Goal: Task Accomplishment & Management: Complete application form

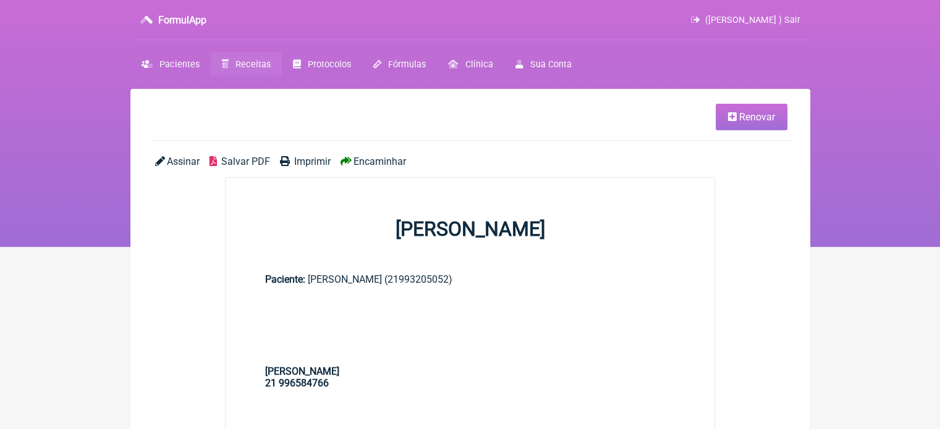
click at [252, 61] on span "Receitas" at bounding box center [252, 64] width 35 height 11
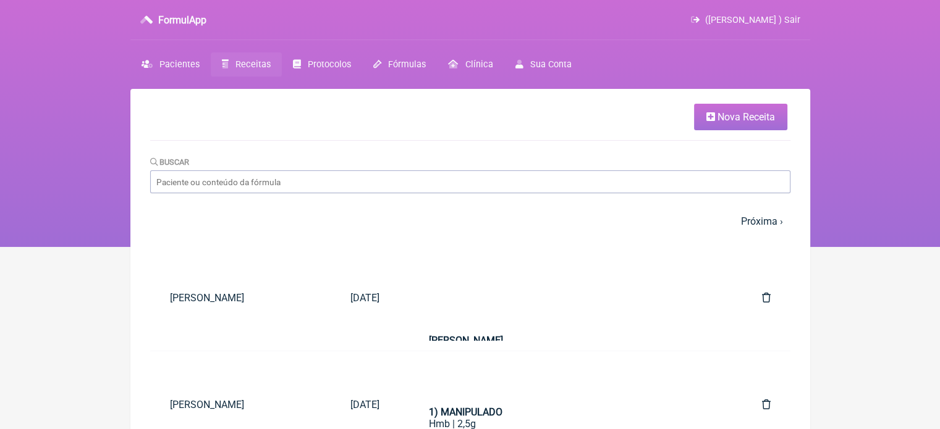
click at [727, 122] on span "Nova Receita" at bounding box center [745, 117] width 57 height 12
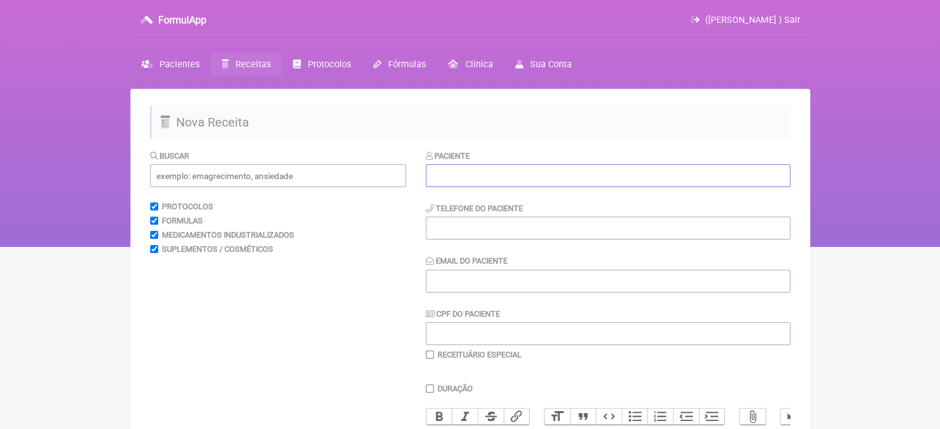
click at [538, 174] on input "text" at bounding box center [608, 175] width 365 height 23
paste input "[PERSON_NAME]"
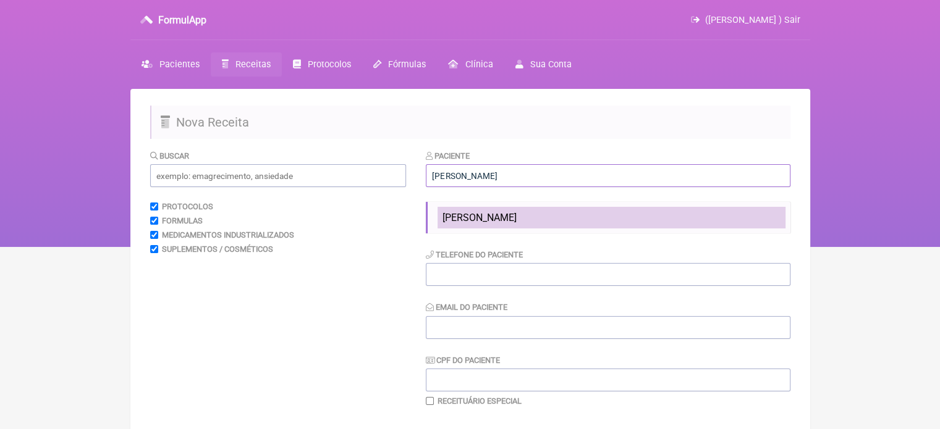
type input "[PERSON_NAME]"
click at [481, 214] on span "[PERSON_NAME]" at bounding box center [479, 218] width 74 height 12
type input "2199332752"
type input "X@X"
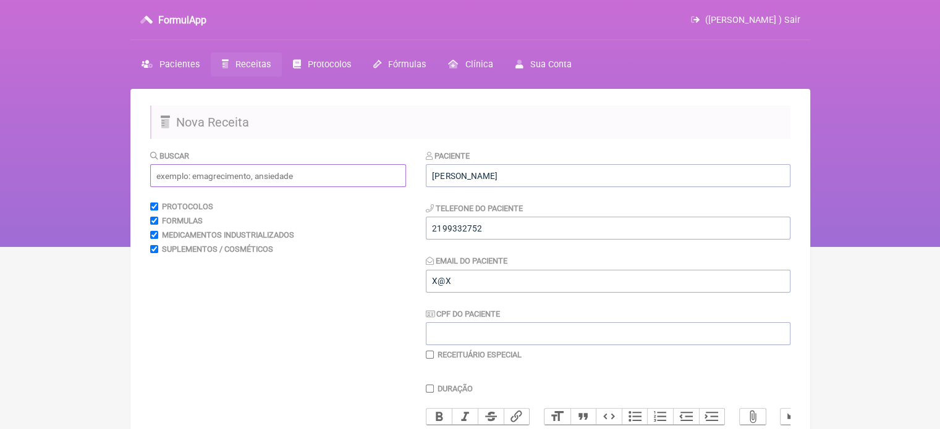
click at [279, 170] on input "text" at bounding box center [278, 175] width 256 height 23
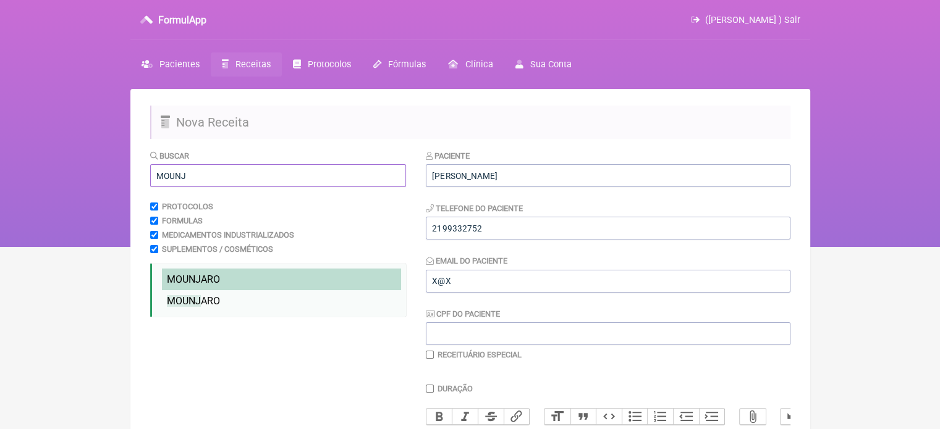
type input "MOUNJ"
click at [211, 274] on span "MOUNJ ARO" at bounding box center [193, 280] width 53 height 12
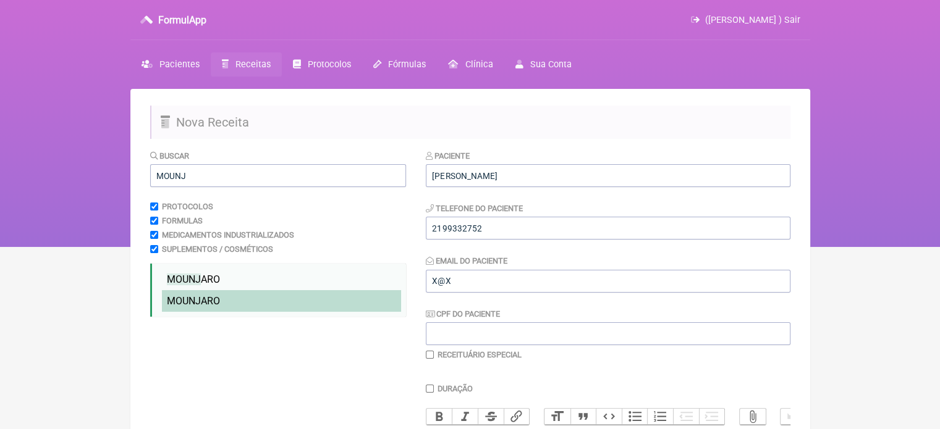
click at [218, 300] on span "MOUNJ ARO" at bounding box center [193, 301] width 53 height 12
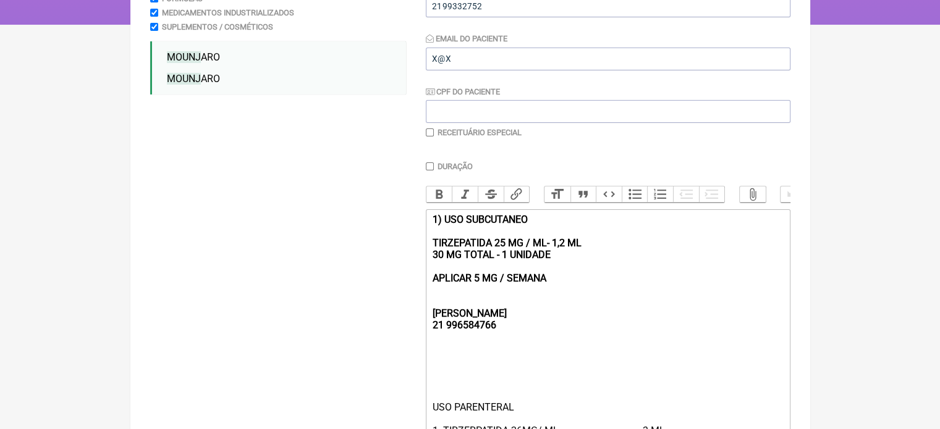
scroll to position [309, 0]
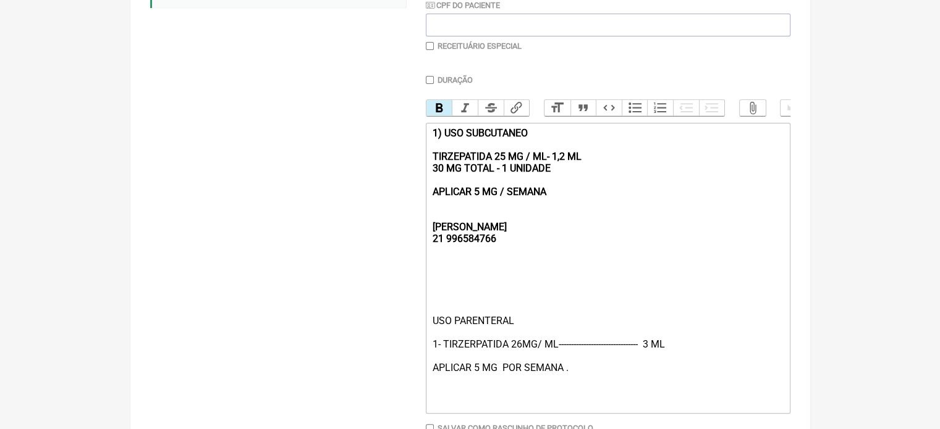
drag, startPoint x: 556, startPoint y: 205, endPoint x: 427, endPoint y: 143, distance: 142.4
click at [427, 143] on trix-editor "1) USO SUBCUTANEO TIRZEPATIDA 25 MG / ML- 1,2 ML 30 MG TOTAL - 1 UNIDADE APLICA…" at bounding box center [608, 268] width 365 height 291
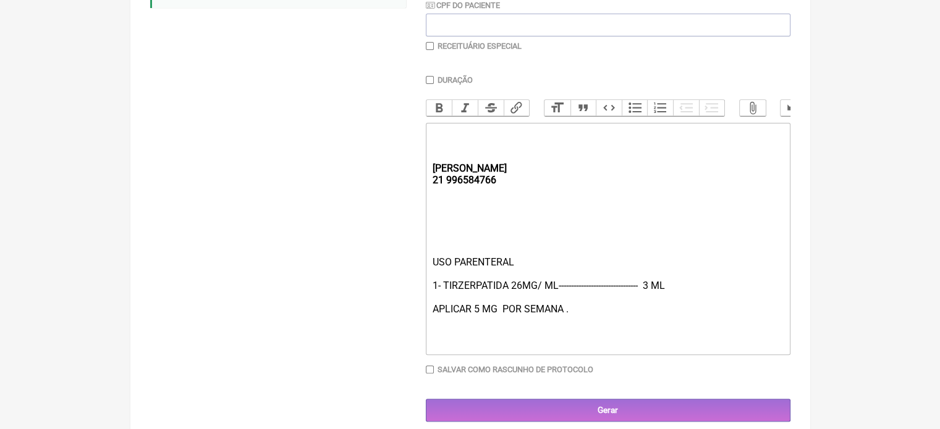
type trix-editor "<div><strong><br><br><br>[PERSON_NAME];<br>21 996584766</strong></div><div><br>…"
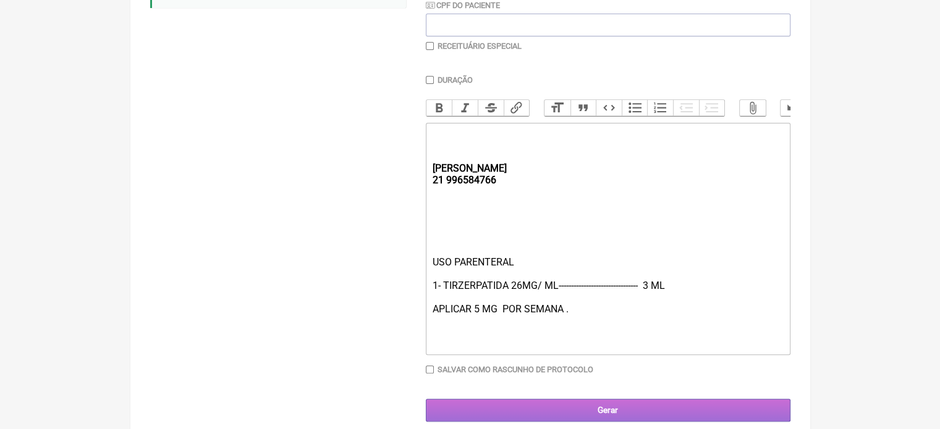
click at [537, 417] on input "Gerar" at bounding box center [608, 410] width 365 height 23
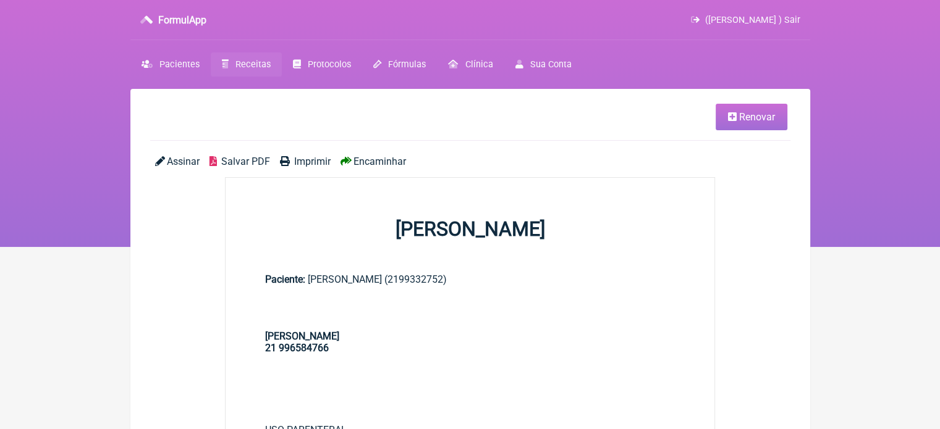
click at [302, 165] on span "Imprimir" at bounding box center [312, 162] width 36 height 12
click at [230, 68] on link "Receitas" at bounding box center [246, 65] width 71 height 24
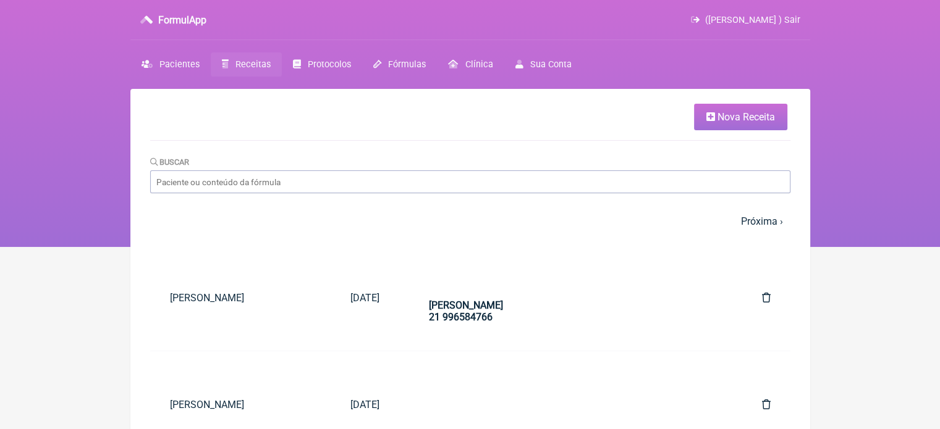
click at [734, 116] on span "Nova Receita" at bounding box center [745, 117] width 57 height 12
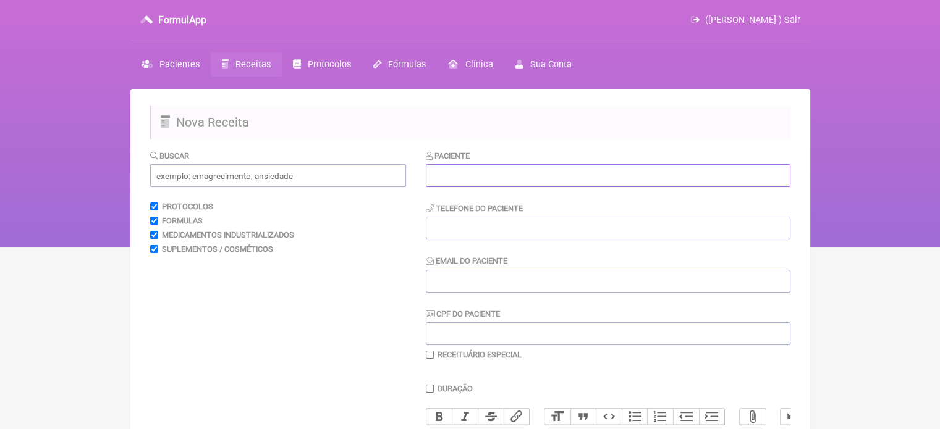
click at [534, 171] on input "text" at bounding box center [608, 175] width 365 height 23
paste input "[PERSON_NAME]"
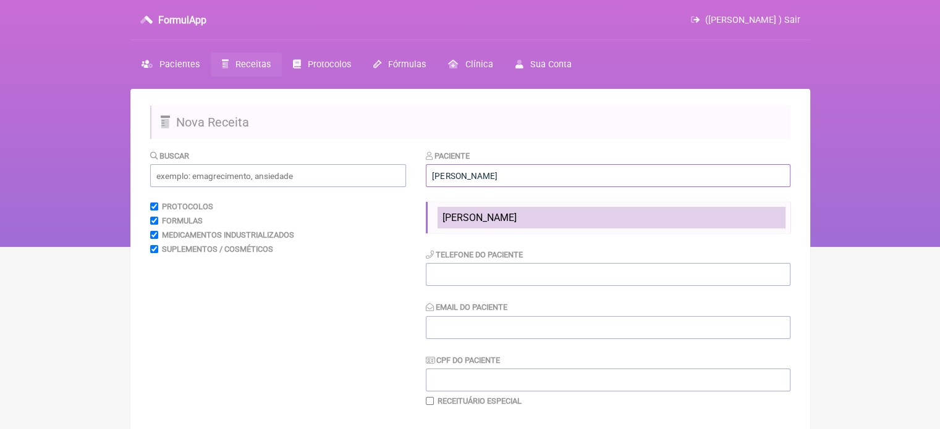
type input "[PERSON_NAME]"
click at [475, 221] on span "[PERSON_NAME]" at bounding box center [479, 218] width 74 height 12
type input "21992630603"
type input "X@X"
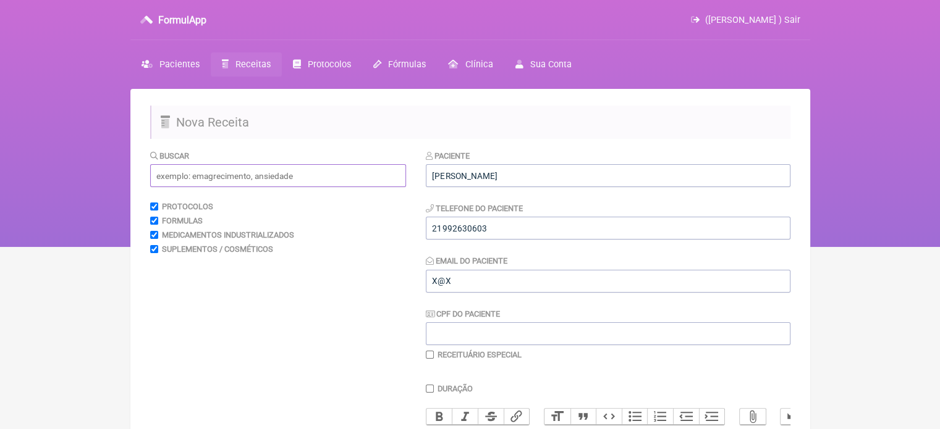
click at [274, 177] on input "text" at bounding box center [278, 175] width 256 height 23
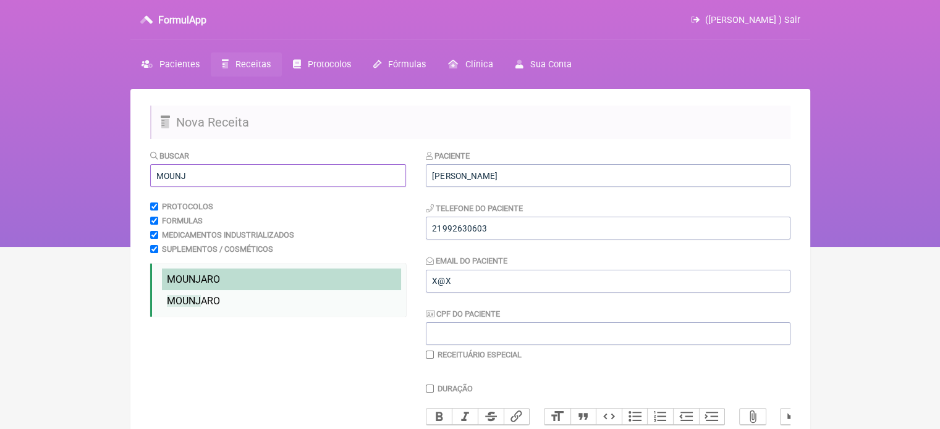
type input "MOUNJ"
click at [219, 277] on span "MOUNJ ARO" at bounding box center [193, 280] width 53 height 12
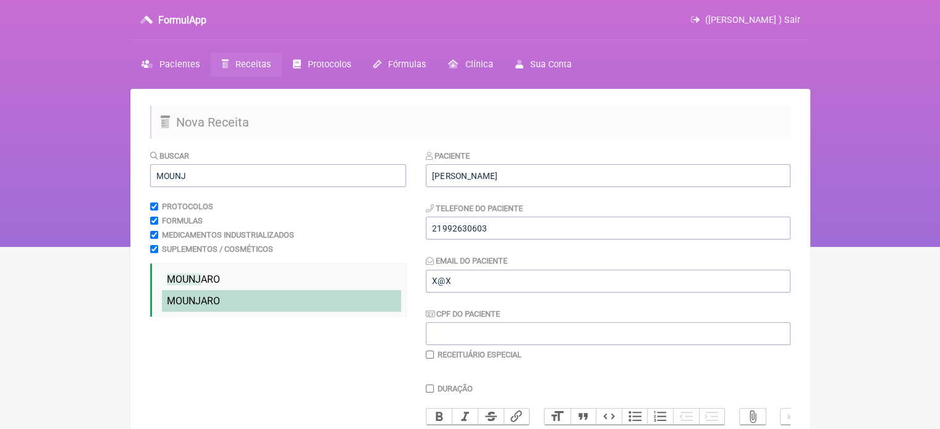
click at [216, 296] on span "MOUNJ ARO" at bounding box center [193, 301] width 53 height 12
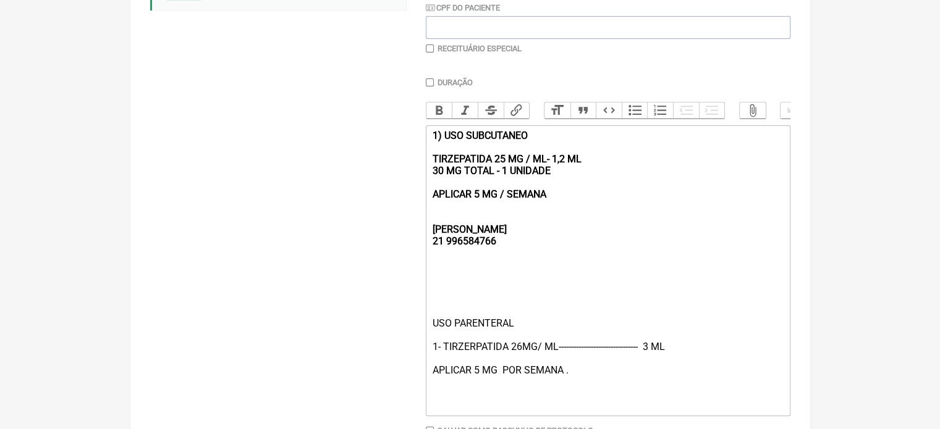
scroll to position [309, 0]
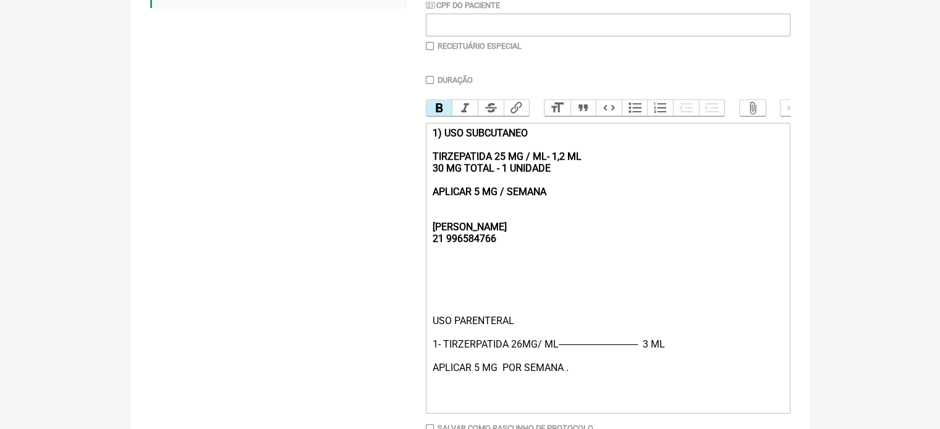
drag, startPoint x: 539, startPoint y: 205, endPoint x: 414, endPoint y: 143, distance: 139.3
click at [414, 143] on form "Buscar MOUNJ Protocolos Formulas Medicamentos Industrializados Suplementos / Co…" at bounding box center [470, 161] width 640 height 640
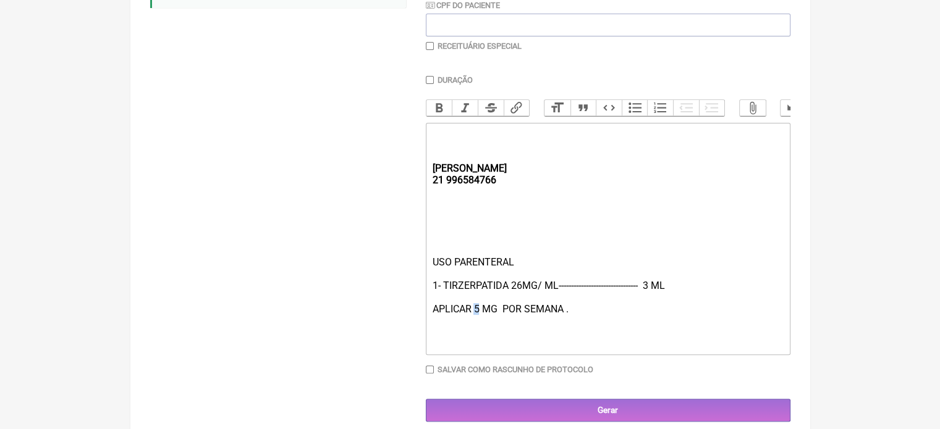
drag, startPoint x: 480, startPoint y: 319, endPoint x: 473, endPoint y: 319, distance: 6.8
click at [473, 319] on div "USO PARENTERAL 1- TIRZERPATIDA 26MG/ ML-------------------------------- 3 ML AP…" at bounding box center [607, 303] width 351 height 94
type trix-editor "<div><strong><br><br><br>[PERSON_NAME];<br>21 996584766</strong></div><div><br>…"
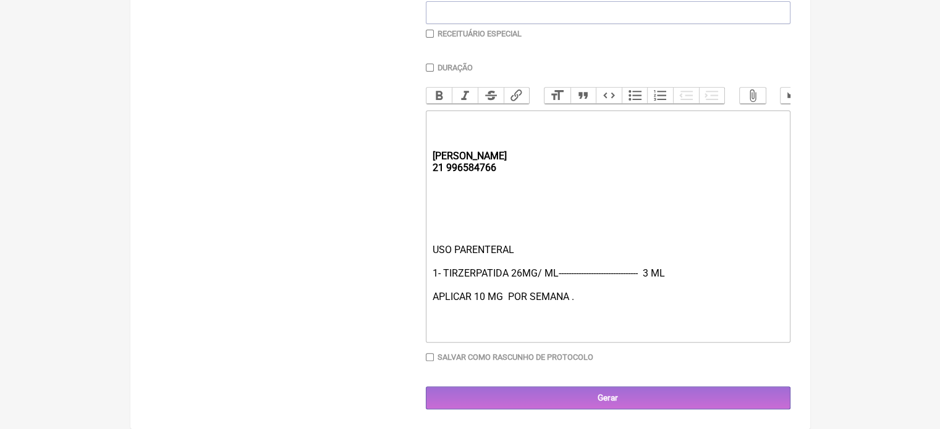
scroll to position [332, 0]
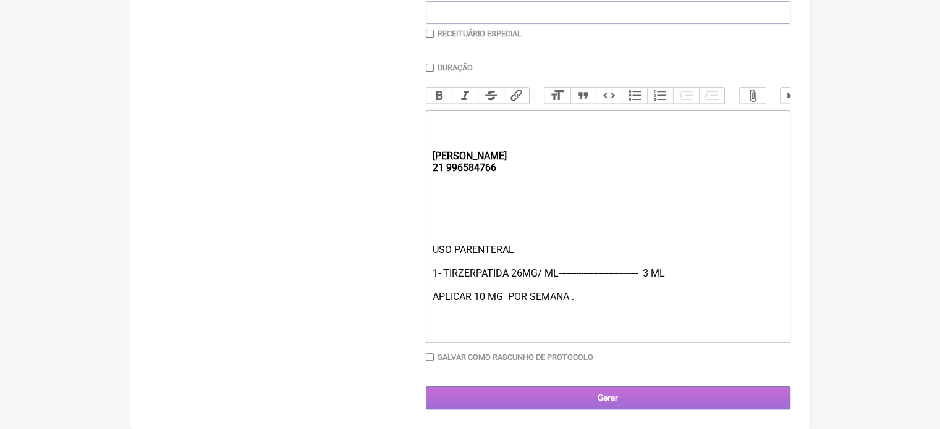
click at [601, 402] on input "Gerar" at bounding box center [608, 398] width 365 height 23
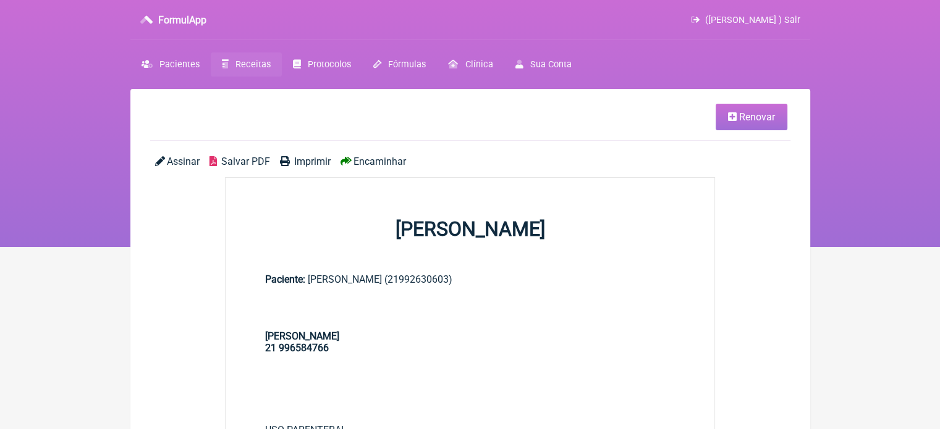
click at [299, 165] on span "Imprimir" at bounding box center [312, 162] width 36 height 12
click at [745, 123] on span "Renovar" at bounding box center [757, 117] width 36 height 12
click at [745, 118] on span "Renovar" at bounding box center [757, 117] width 36 height 12
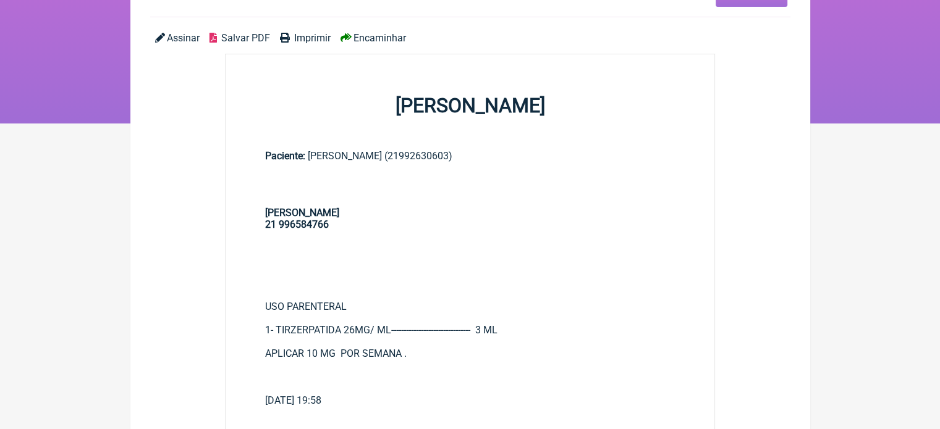
scroll to position [62, 0]
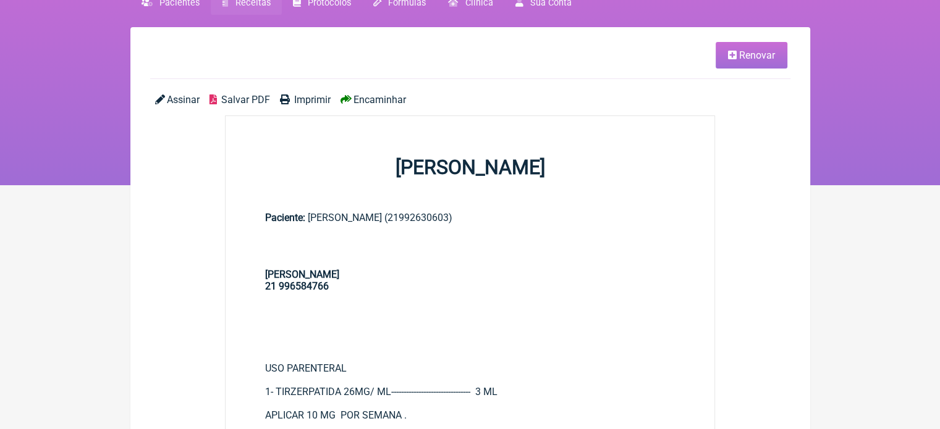
click at [741, 56] on span "Renovar" at bounding box center [757, 55] width 36 height 12
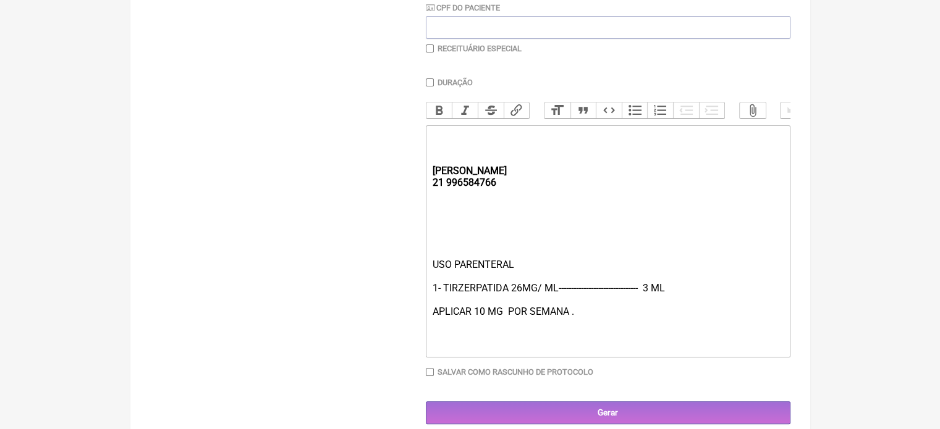
scroll to position [309, 0]
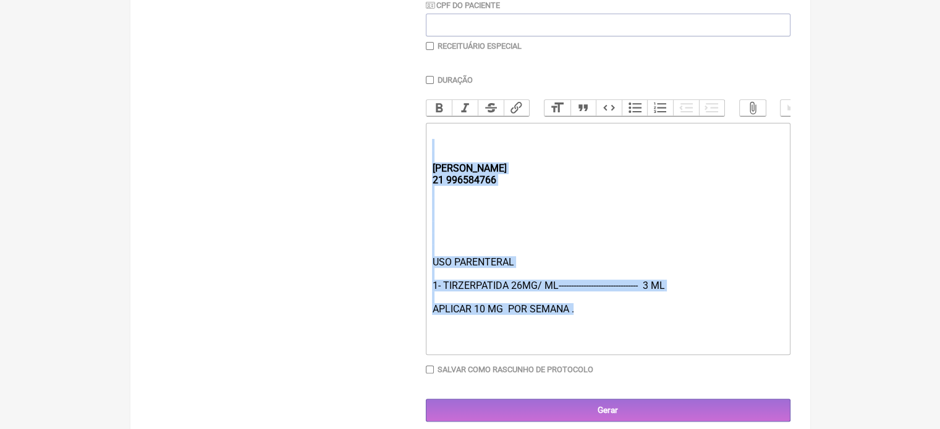
drag, startPoint x: 605, startPoint y: 323, endPoint x: 420, endPoint y: 162, distance: 245.3
click at [420, 162] on form "Buscar Protocolos Formulas Medicamentos Industrializados Suplementos / Cosmétic…" at bounding box center [470, 131] width 640 height 581
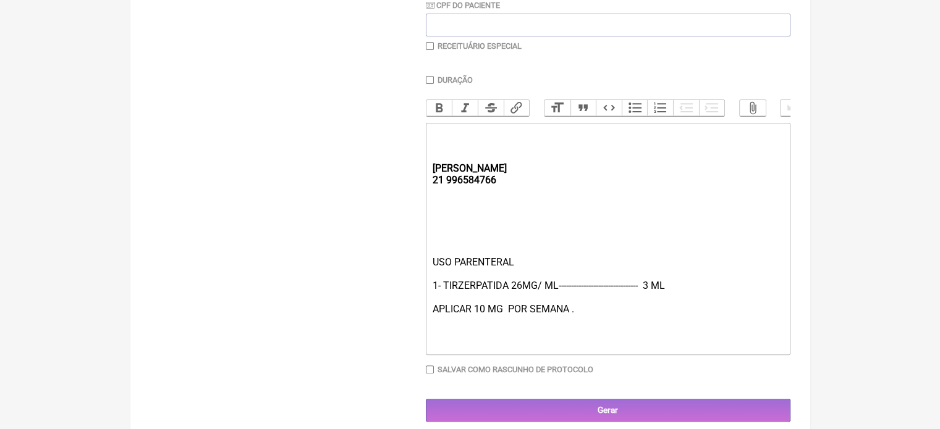
type trix-editor "<div><strong><br><br></strong><br><br><br><br></div>"
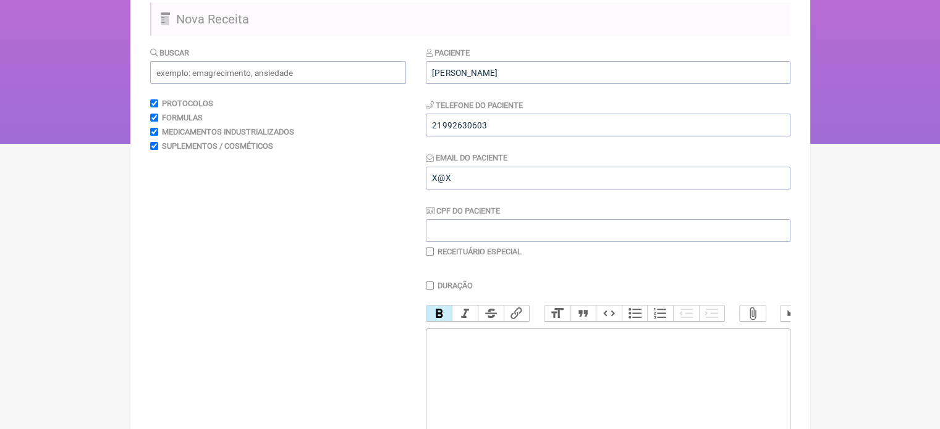
scroll to position [0, 0]
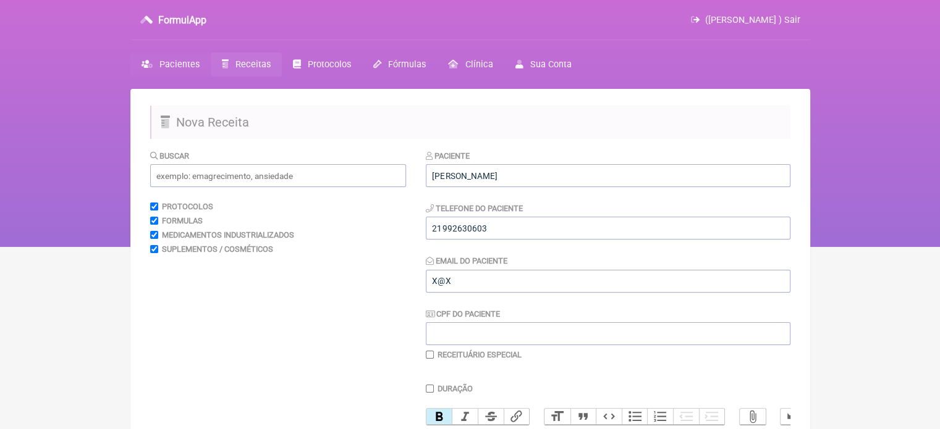
click at [182, 66] on span "Pacientes" at bounding box center [179, 64] width 40 height 11
click at [258, 178] on input "text" at bounding box center [278, 175] width 256 height 23
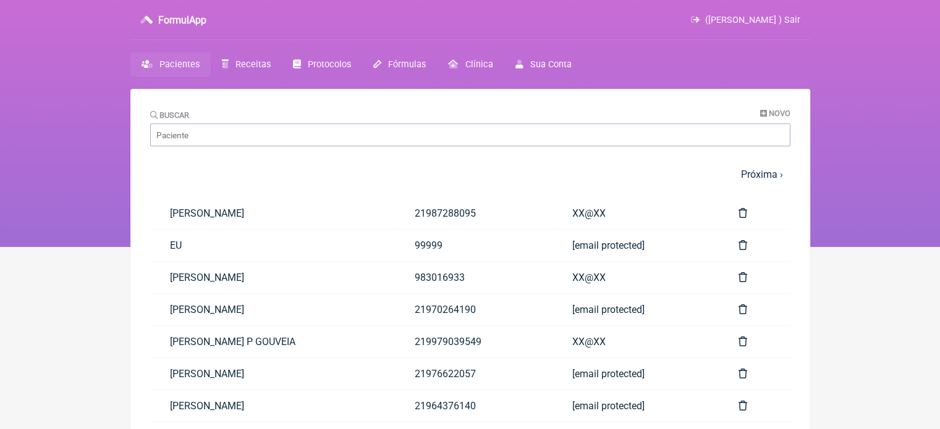
click at [759, 114] on div "Buscar Novo" at bounding box center [470, 128] width 640 height 38
click at [769, 110] on span "Novo" at bounding box center [780, 113] width 22 height 9
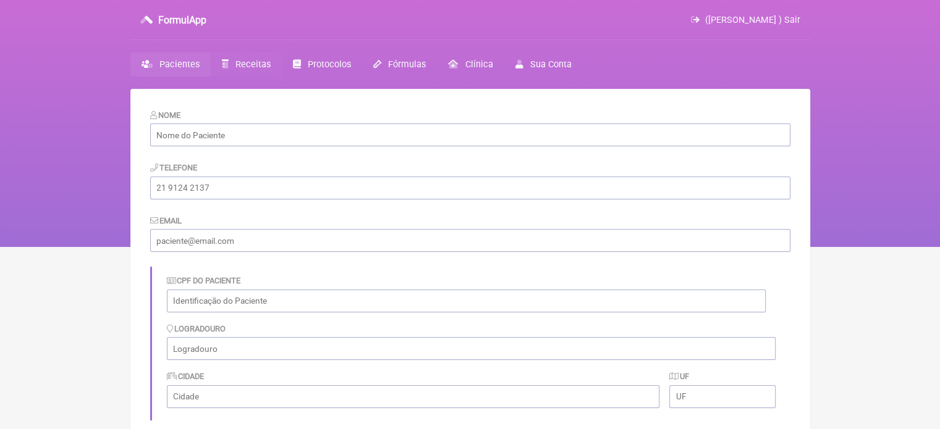
click at [237, 66] on span "Receitas" at bounding box center [252, 64] width 35 height 11
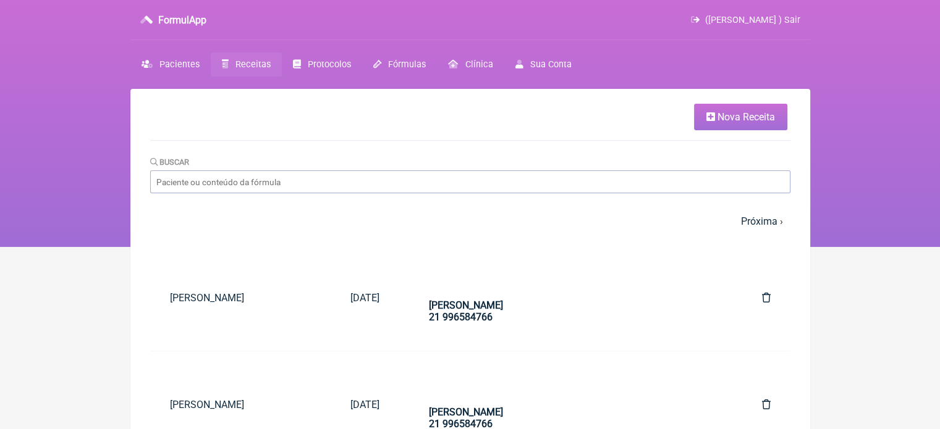
click at [773, 114] on span "Nova Receita" at bounding box center [745, 117] width 57 height 12
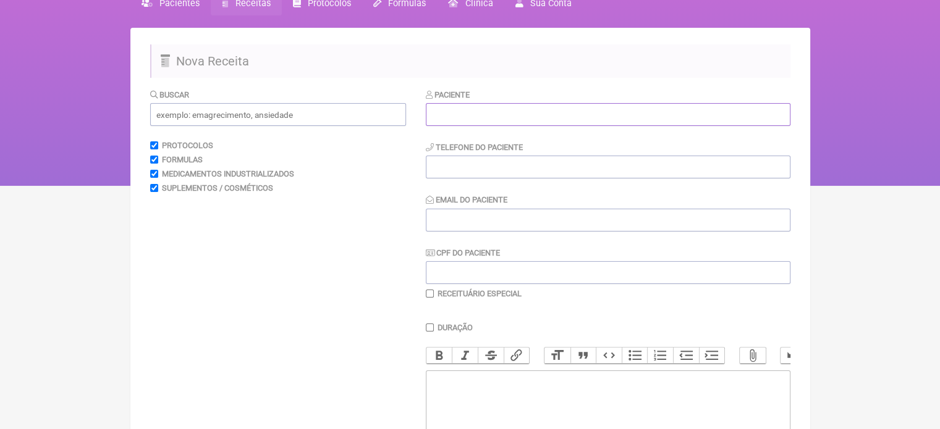
click at [439, 116] on input "text" at bounding box center [608, 114] width 365 height 23
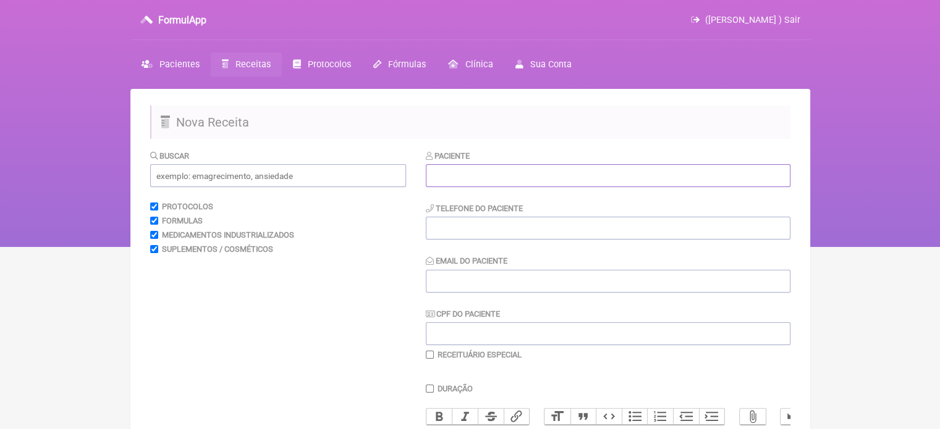
paste input "[PERSON_NAME]"
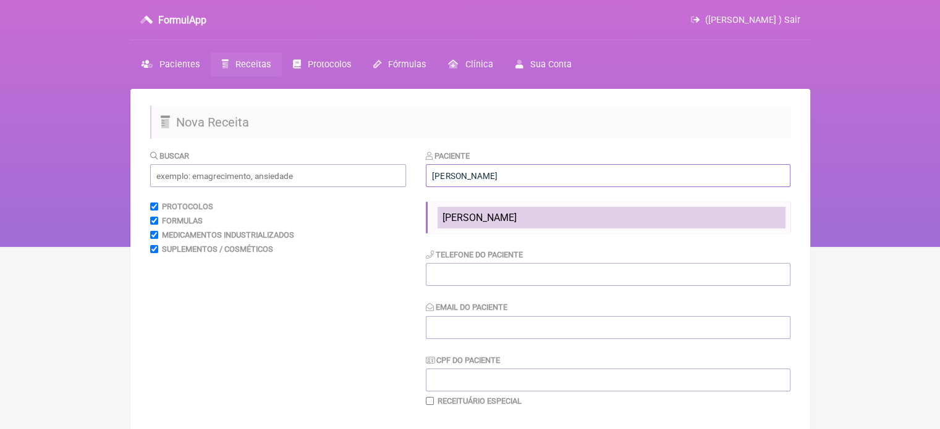
type input "[PERSON_NAME]"
click at [517, 223] on span "[PERSON_NAME]" at bounding box center [479, 218] width 74 height 12
type input "21992630603"
type input "X@X"
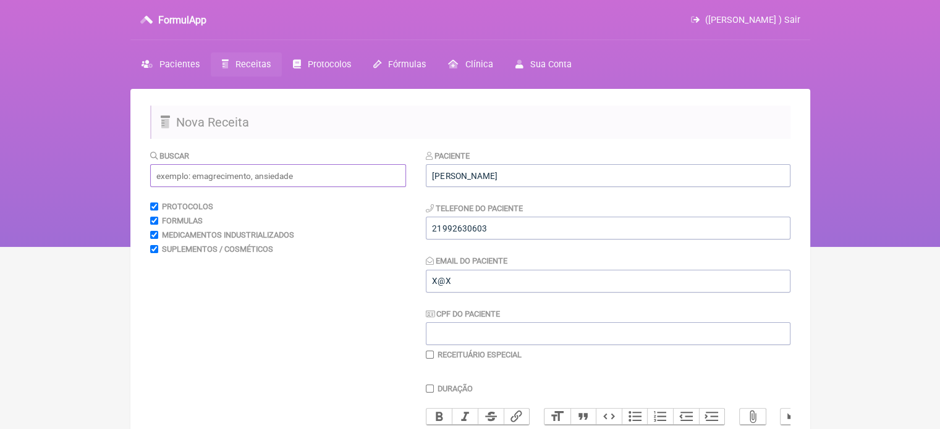
click at [281, 184] on input "text" at bounding box center [278, 175] width 256 height 23
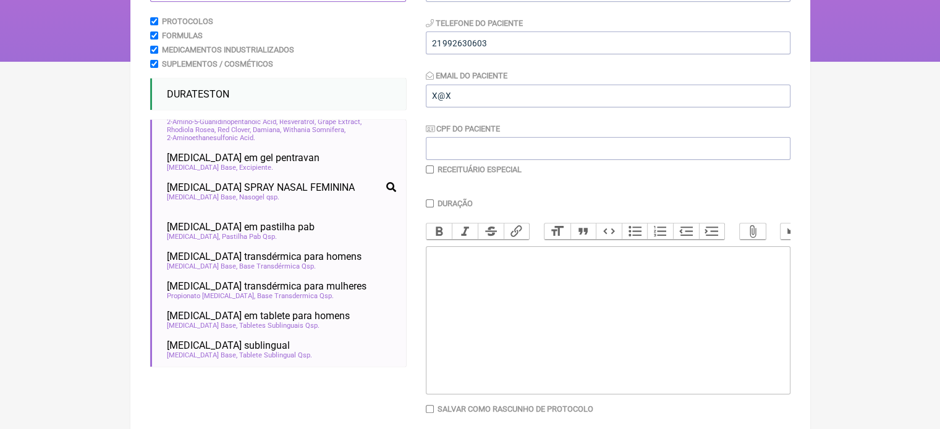
scroll to position [225, 0]
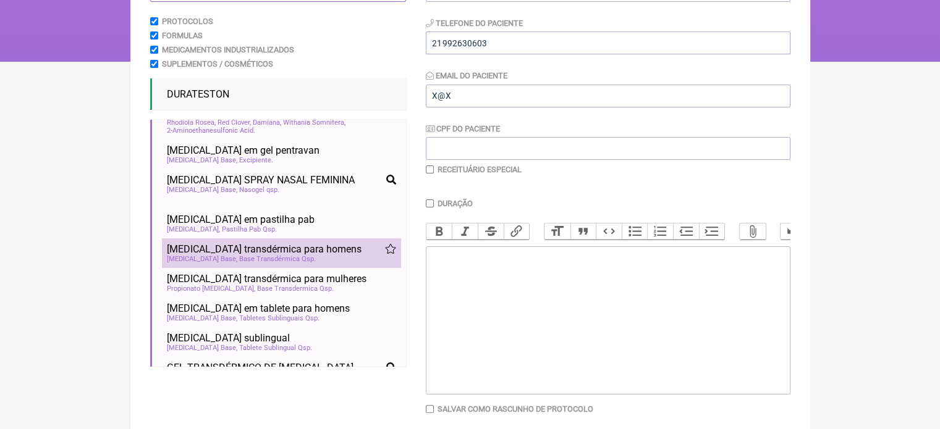
type input "TESTO"
click at [331, 255] on span "Testosterona transdérmica para homens" at bounding box center [264, 249] width 195 height 12
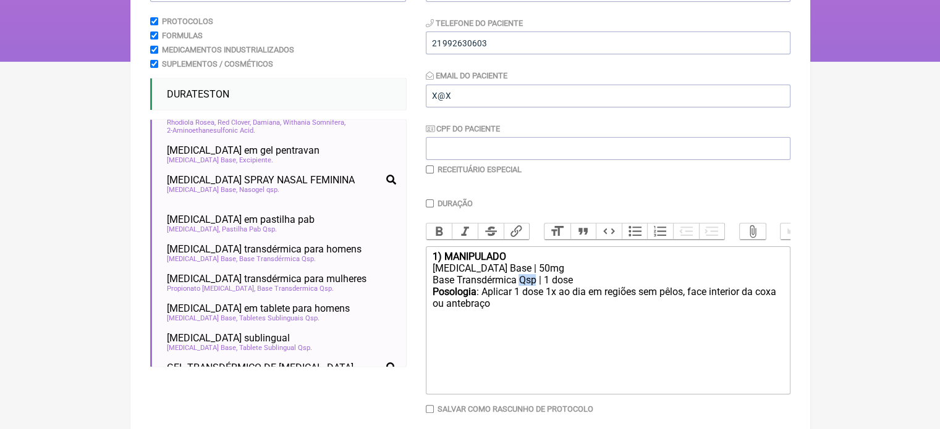
drag, startPoint x: 535, startPoint y: 289, endPoint x: 520, endPoint y: 289, distance: 14.8
click at [520, 286] on div "Base Transdérmica Qsp | 1 dose" at bounding box center [607, 280] width 351 height 12
click at [497, 320] on div "Posologia : Aplicar 1 dose 1x ao dia em regiões sem pêlos, face interior da cox…" at bounding box center [607, 304] width 351 height 36
type trix-editor "<div><strong>1) MANIPULADO</strong></div><div>Testosterona Base | 50mg</div><di…"
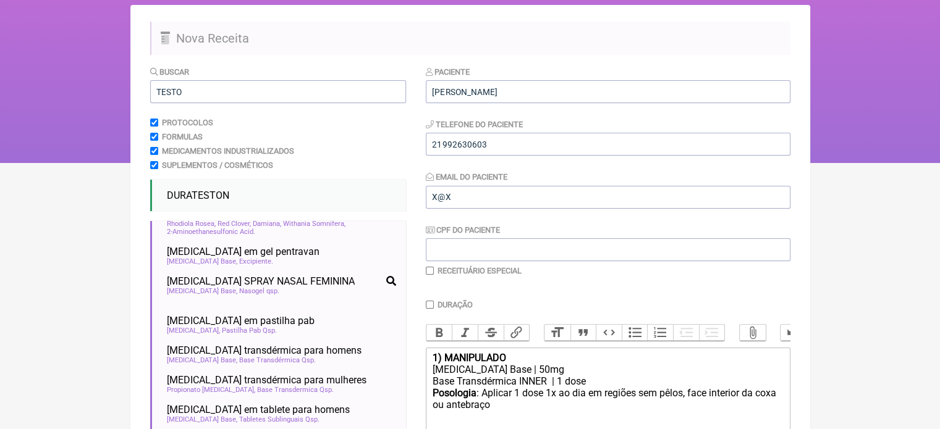
scroll to position [0, 0]
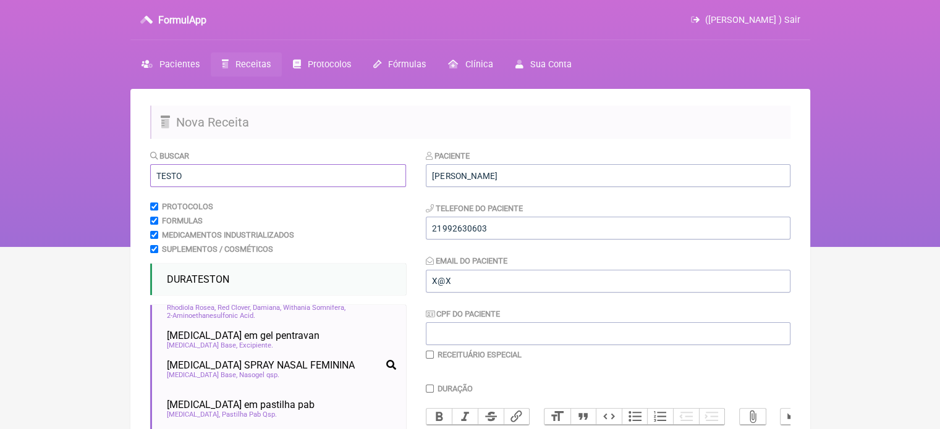
drag, startPoint x: 199, startPoint y: 172, endPoint x: 109, endPoint y: 169, distance: 90.3
click at [109, 175] on div "FormulApp (Flavio Caldas Caetano ) Sair Pacientes Receitas Protocolos Fórmulas …" at bounding box center [470, 123] width 940 height 247
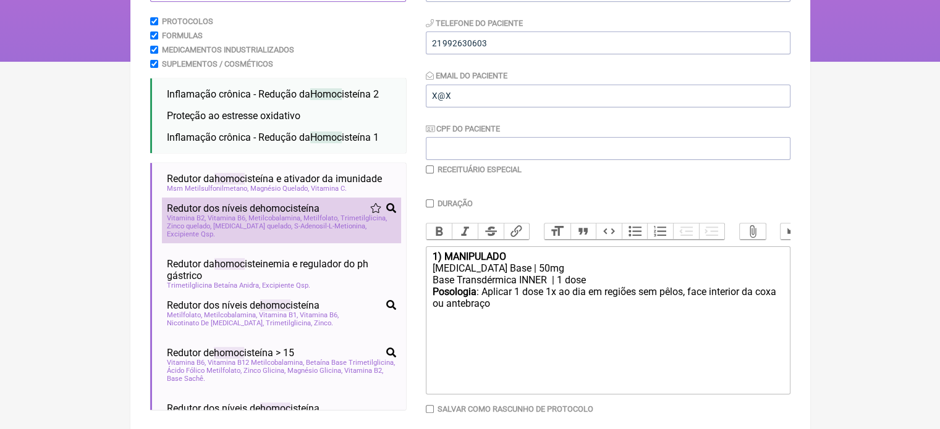
type input "HOMOC"
click at [294, 227] on span "S-Adenosil-L-Metionina" at bounding box center [330, 226] width 72 height 8
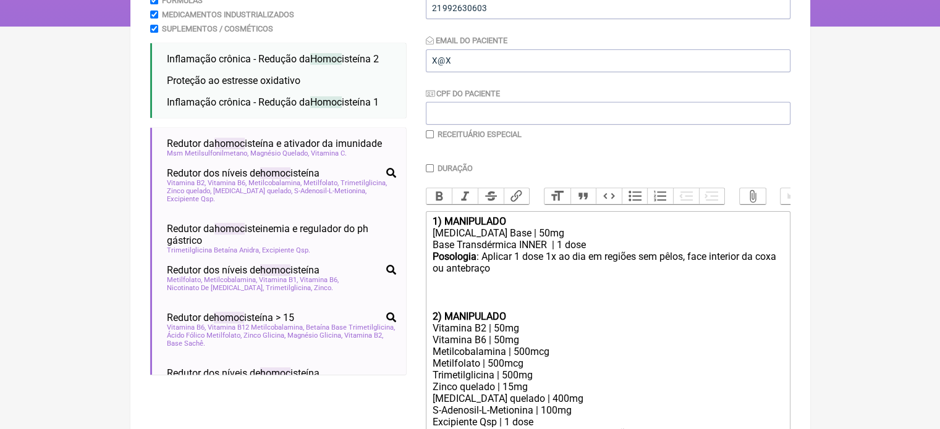
scroll to position [309, 0]
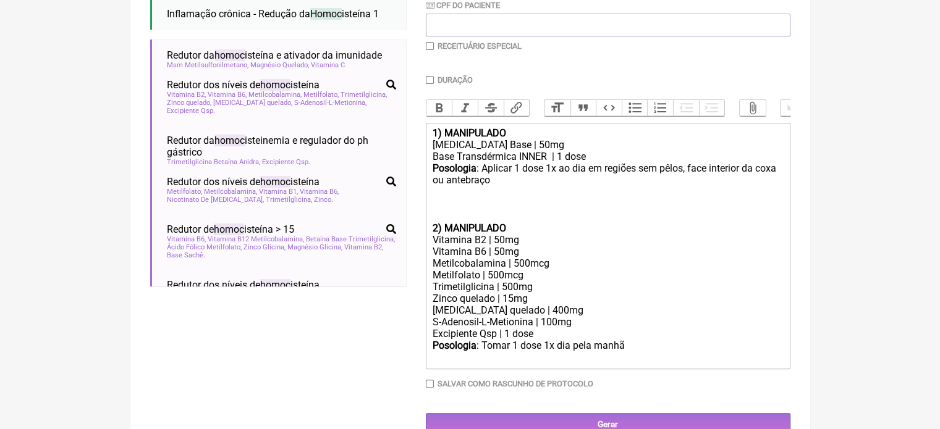
click at [633, 363] on div "Posologia : Tomar 1 dose 1x dia pela manhã ㅤ" at bounding box center [607, 352] width 351 height 25
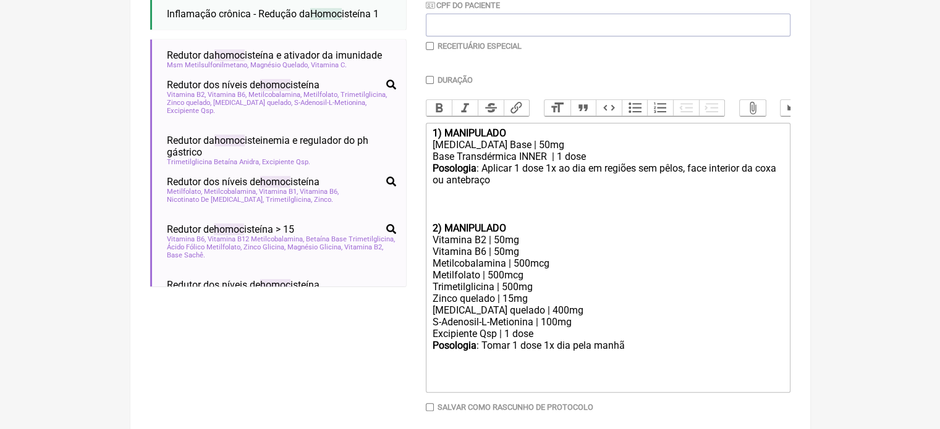
type trix-editor "<div><strong>1) MANIPULADO</strong></div><div>Testosterona Base | 50mg</div><di…"
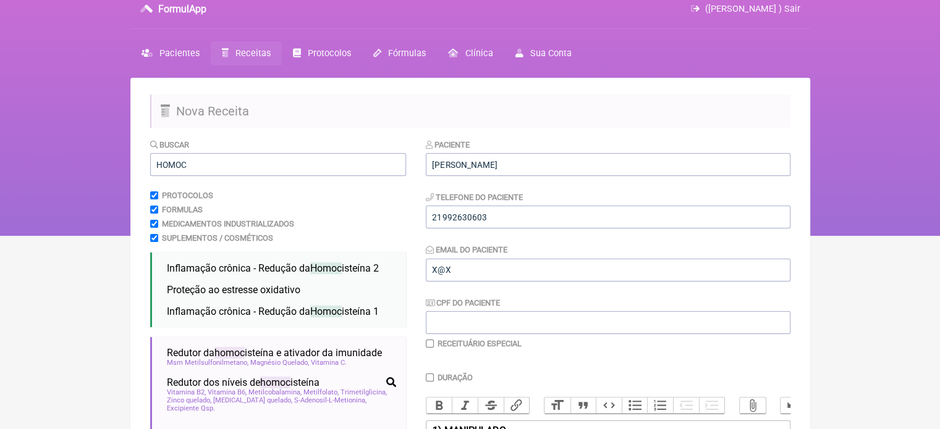
scroll to position [0, 0]
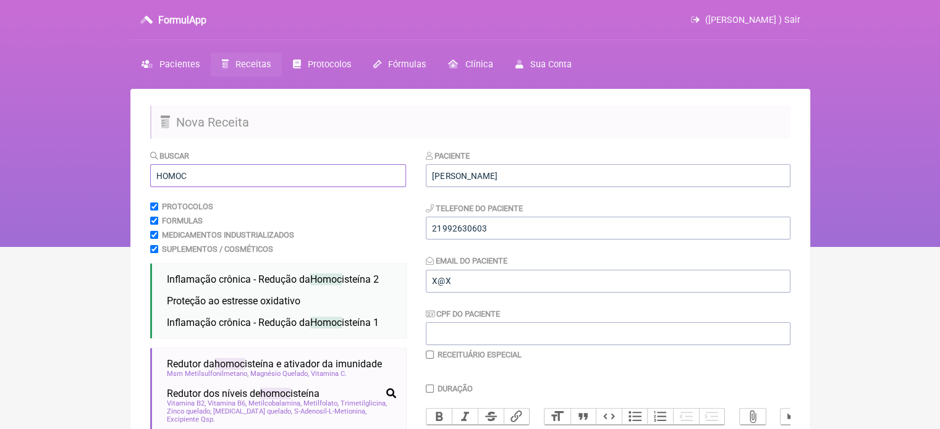
drag, startPoint x: 192, startPoint y: 170, endPoint x: 116, endPoint y: 172, distance: 75.4
click at [119, 172] on div "FormulApp (Flavio Caldas Caetano ) Sair Pacientes Receitas Protocolos Fórmulas …" at bounding box center [470, 123] width 940 height 247
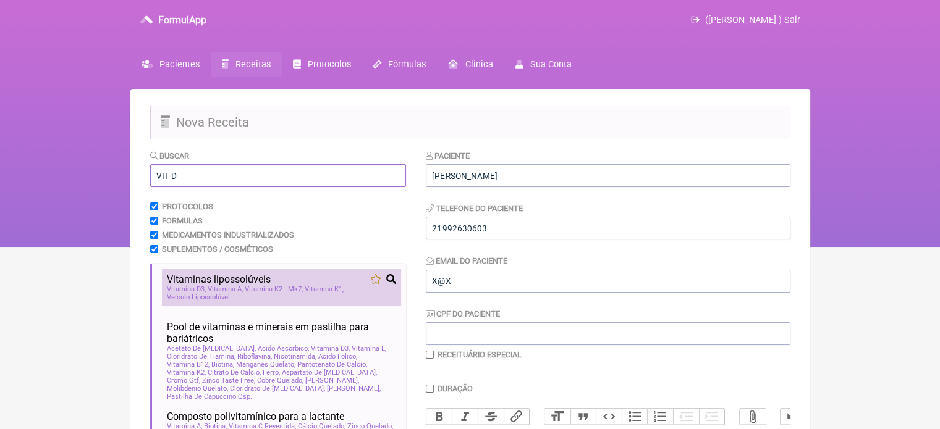
type input "VIT D"
click at [232, 275] on span "Vitaminas lipossolúveis" at bounding box center [219, 280] width 104 height 12
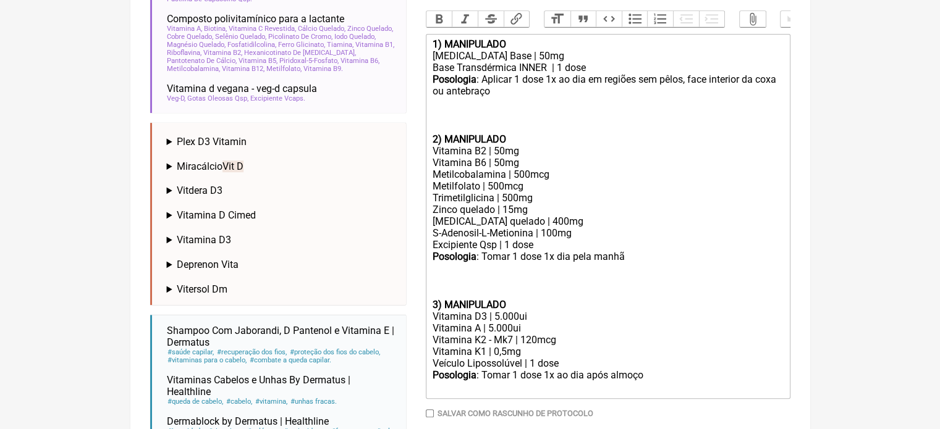
scroll to position [467, 0]
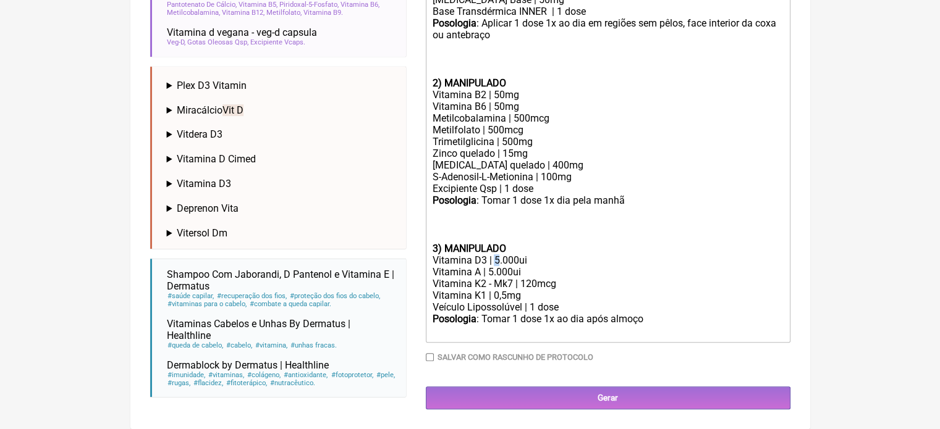
click at [497, 259] on div "Vitamina D3 | 5.000ui" at bounding box center [607, 261] width 351 height 12
click at [493, 269] on div "Vitamina A | 5.000ui" at bounding box center [607, 272] width 351 height 12
click at [499, 259] on div "Vitamina D3 | 10.000ui" at bounding box center [607, 261] width 351 height 12
type trix-editor "<div><strong>1) MANIPULADO</strong></div><div>Testosterona Base | 50mg</div><di…"
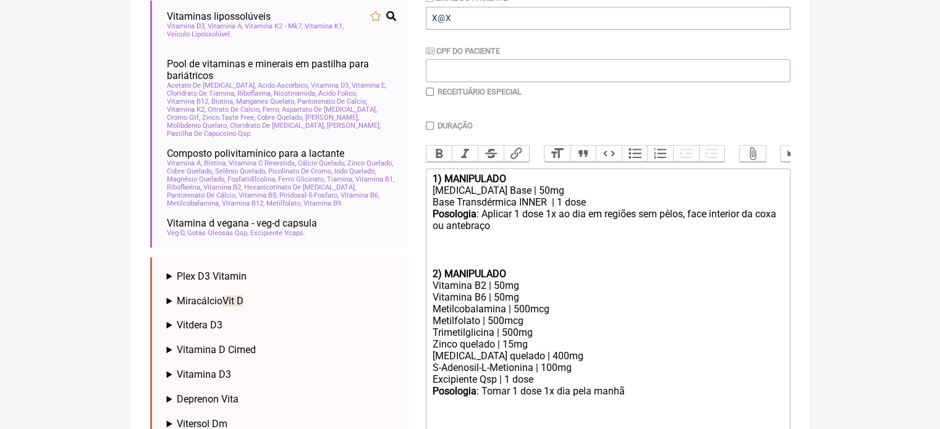
scroll to position [282, 0]
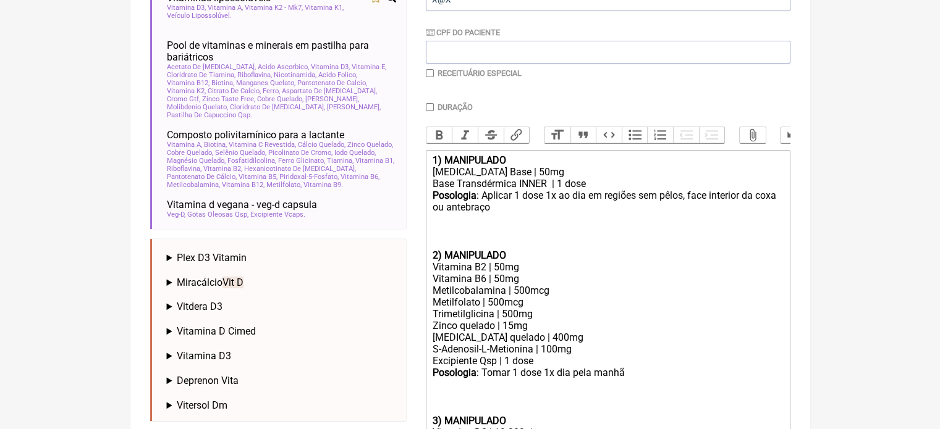
click at [427, 74] on input "checkbox" at bounding box center [430, 73] width 8 height 8
checkbox input "true"
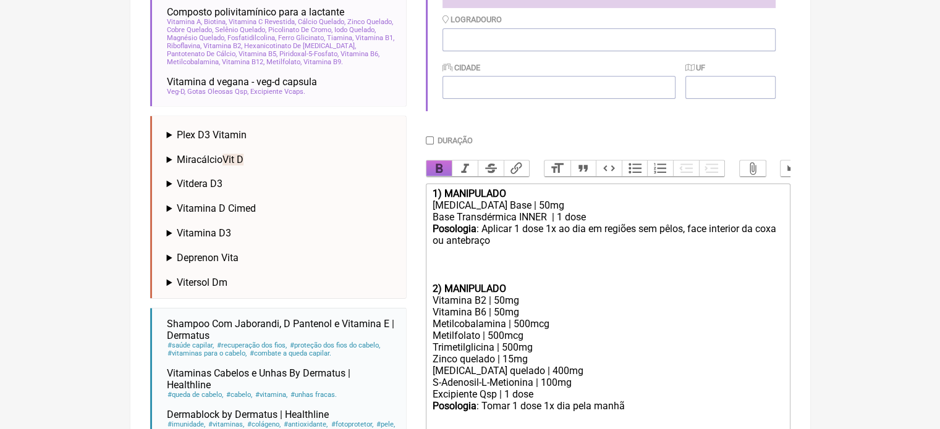
scroll to position [405, 0]
click at [426, 138] on input "Duração" at bounding box center [430, 140] width 8 height 8
checkbox input "true"
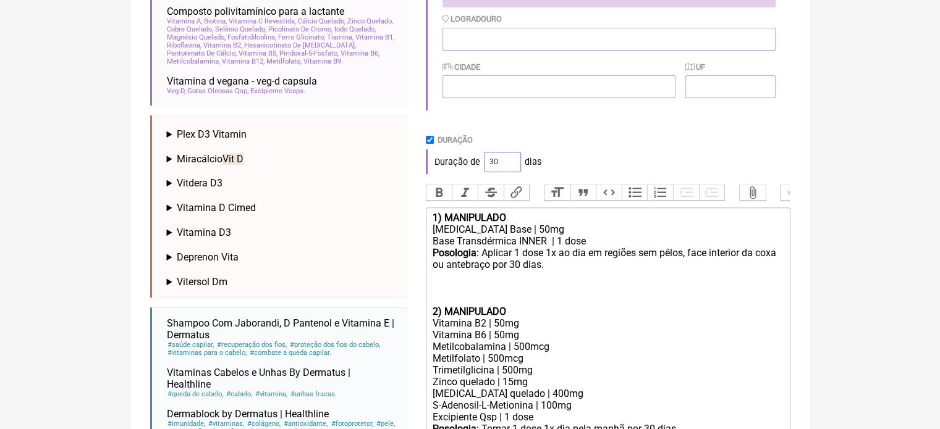
drag, startPoint x: 499, startPoint y: 164, endPoint x: 459, endPoint y: 167, distance: 40.9
click at [459, 167] on div "Duração de 30 dias" at bounding box center [608, 162] width 365 height 25
type input "60"
click at [615, 143] on div "Duração" at bounding box center [608, 139] width 365 height 9
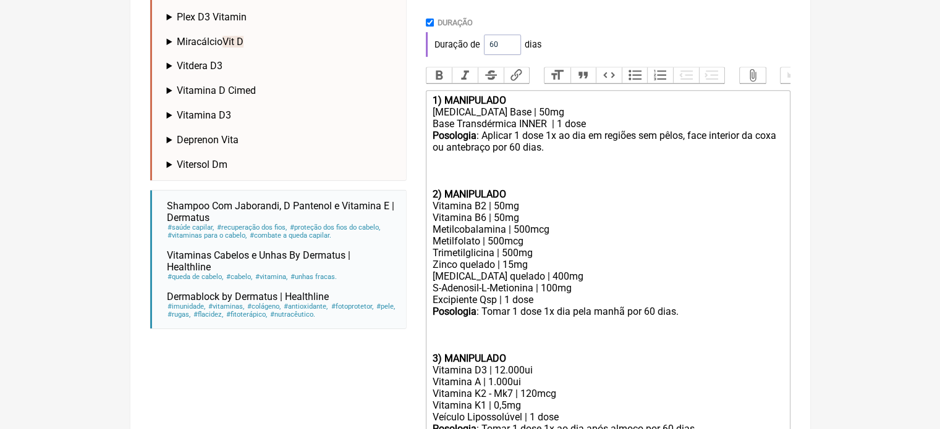
scroll to position [646, 0]
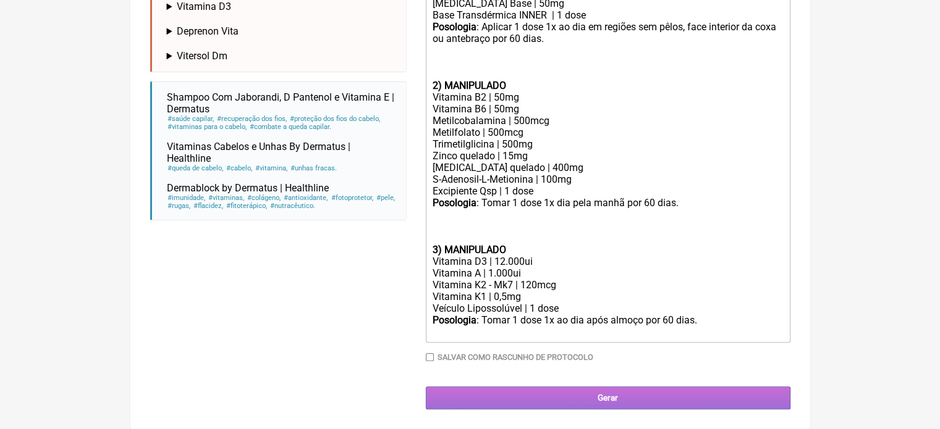
click at [595, 400] on input "Gerar" at bounding box center [608, 398] width 365 height 23
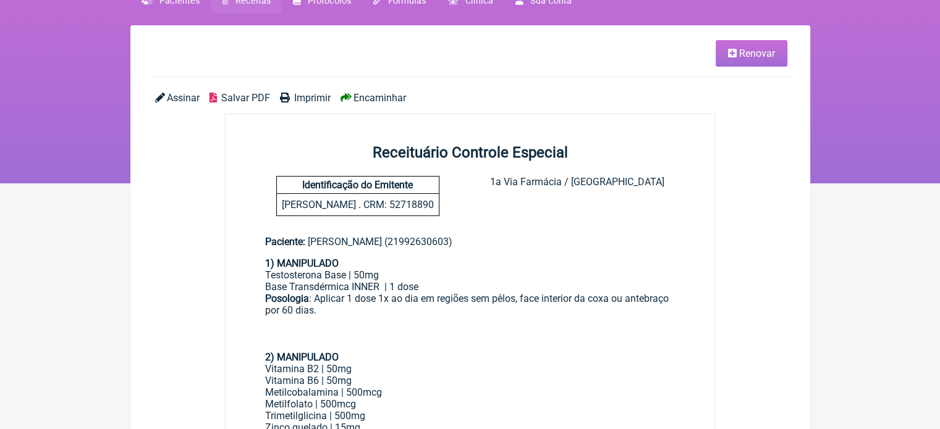
scroll to position [62, 0]
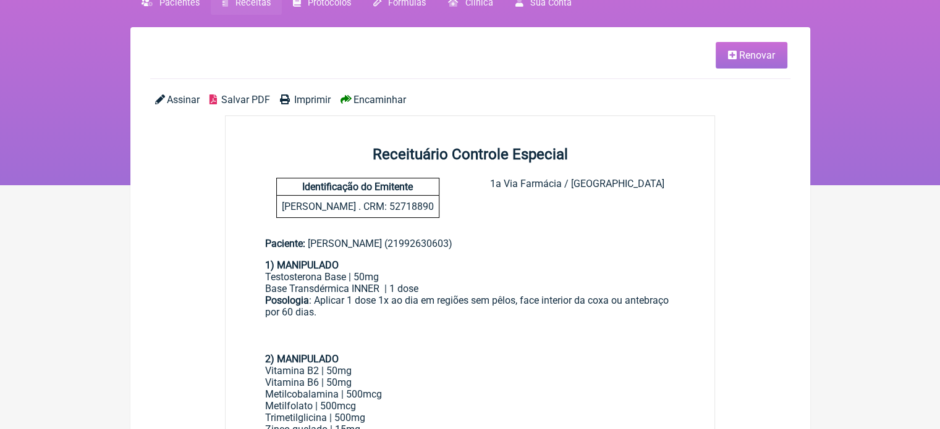
click at [310, 103] on span "Imprimir" at bounding box center [312, 100] width 36 height 12
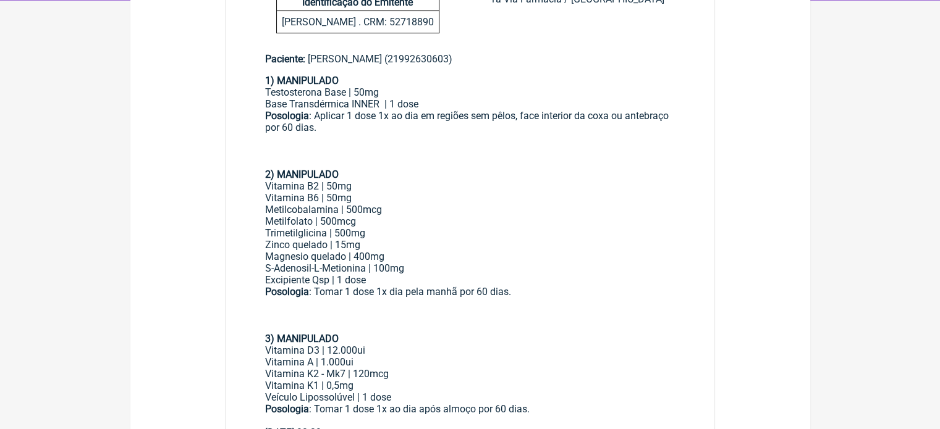
scroll to position [247, 0]
